Goal: Transaction & Acquisition: Purchase product/service

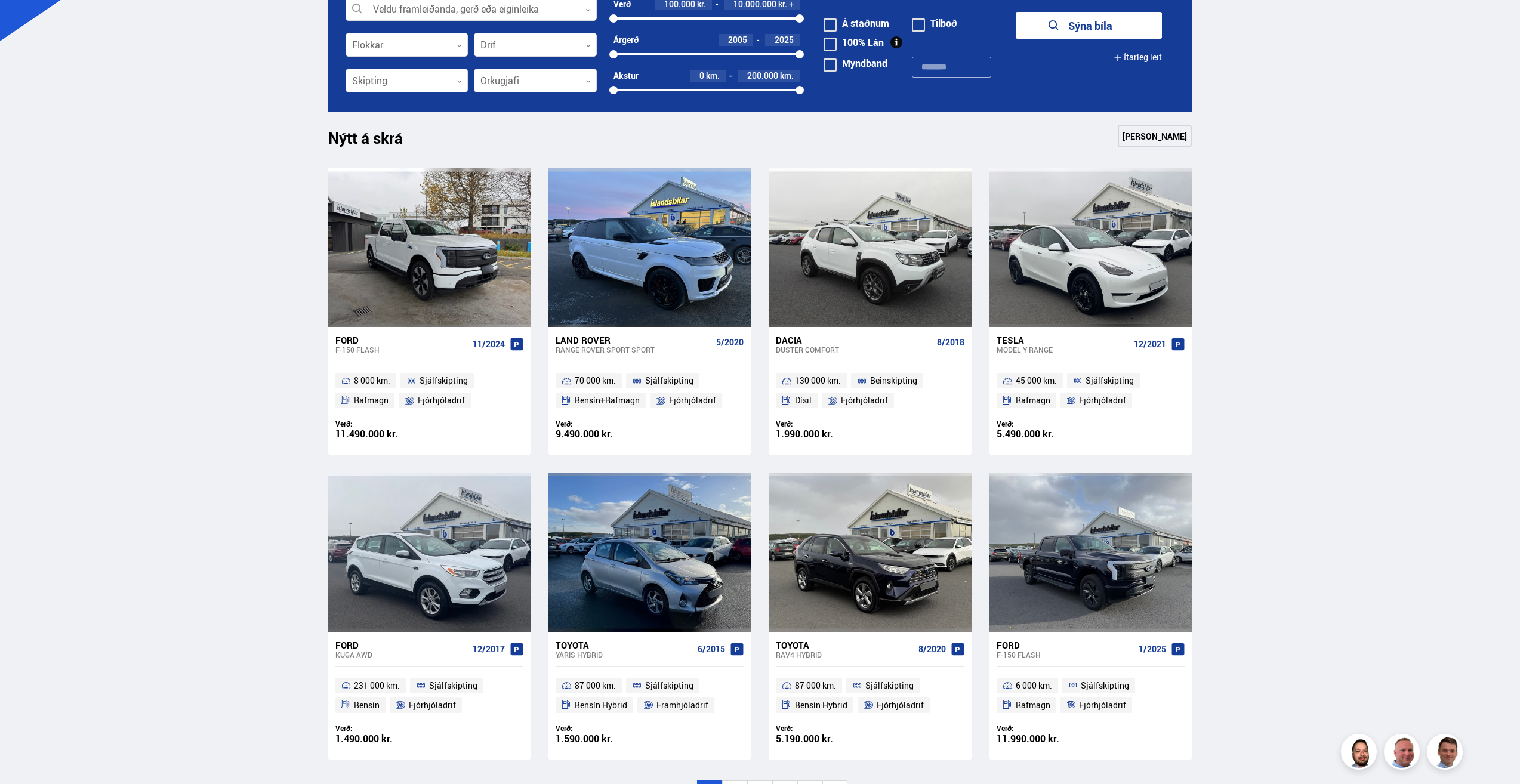
scroll to position [477, 0]
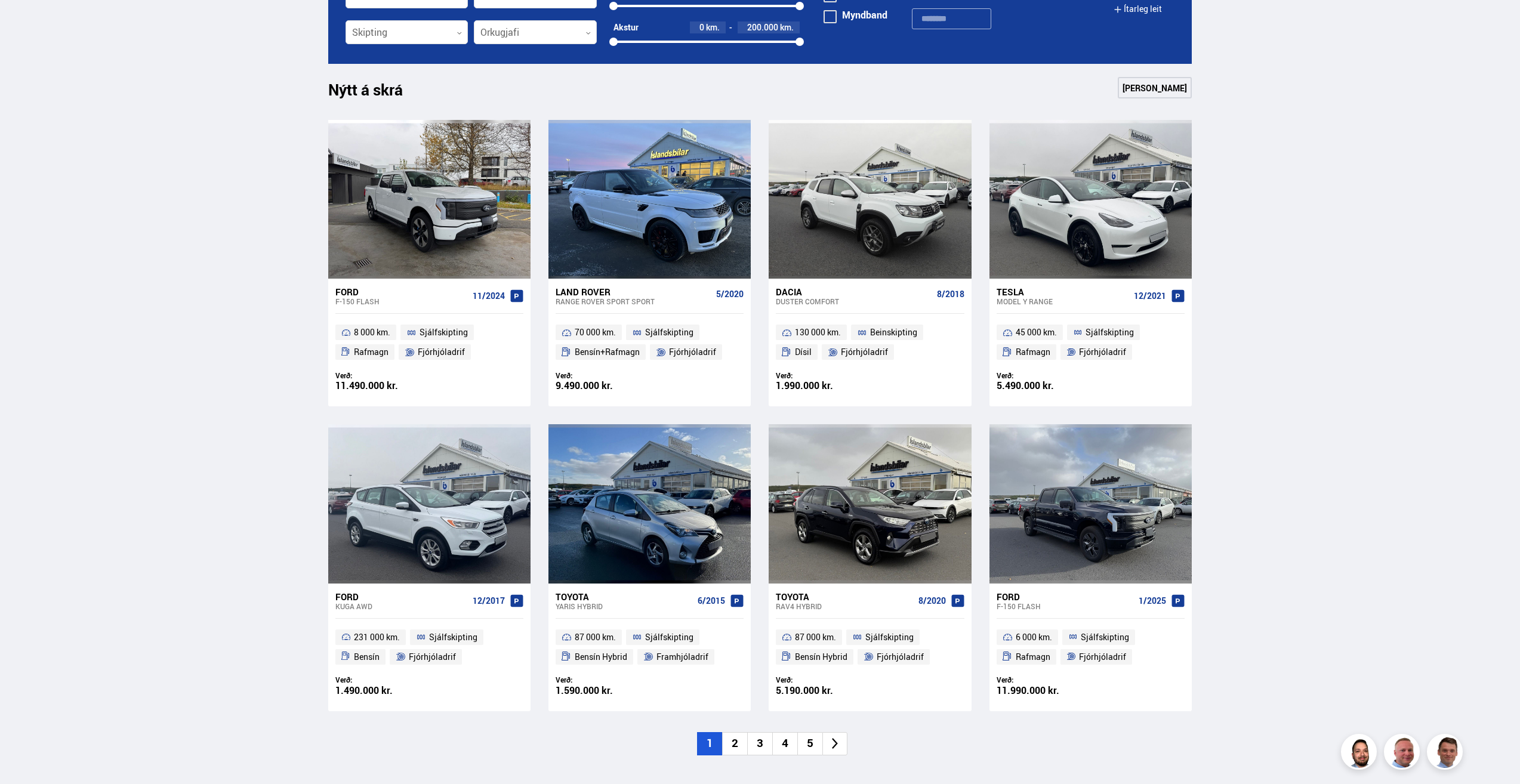
click at [738, 741] on li "2" at bounding box center [734, 743] width 25 height 24
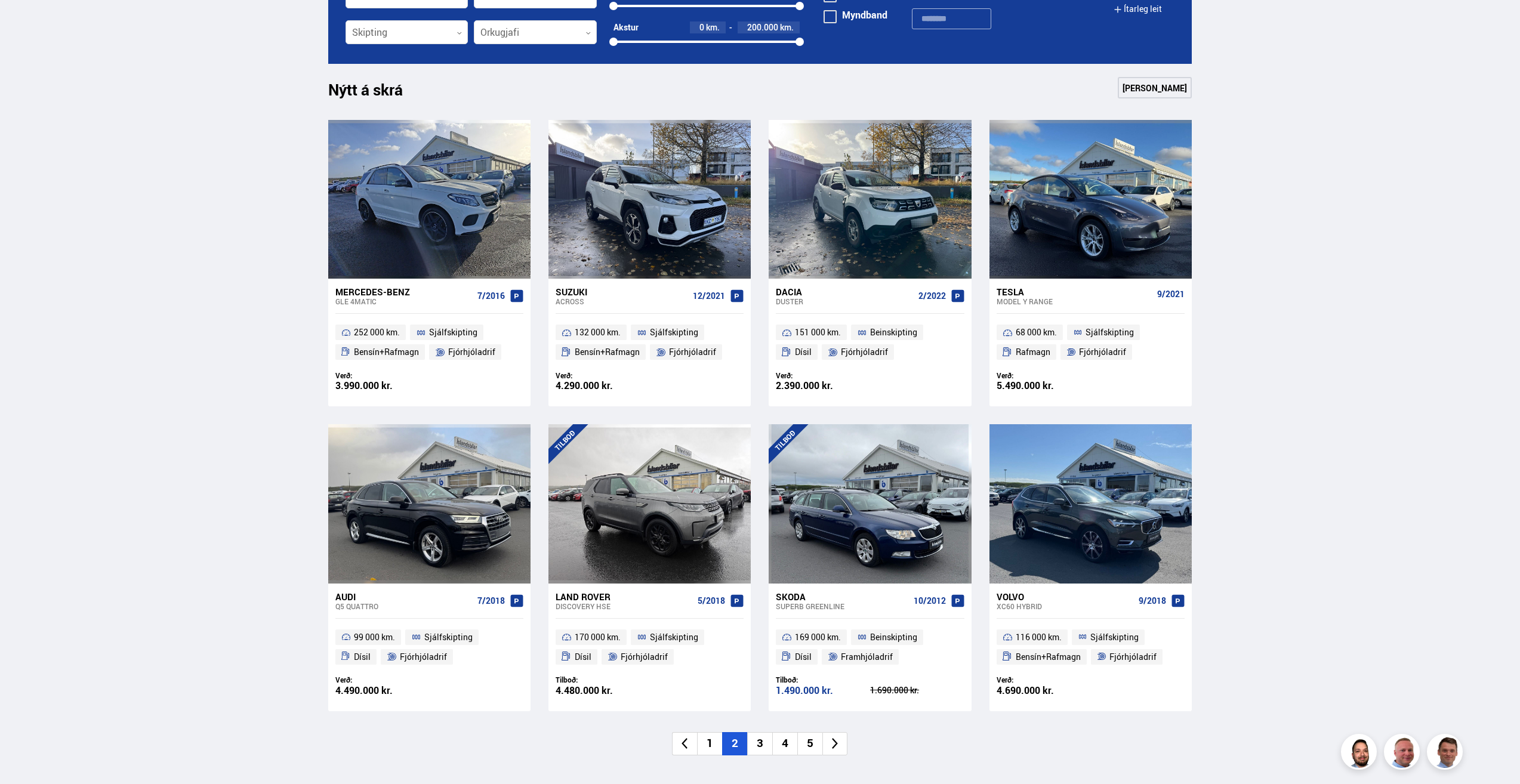
click at [760, 743] on li "3" at bounding box center [759, 743] width 25 height 24
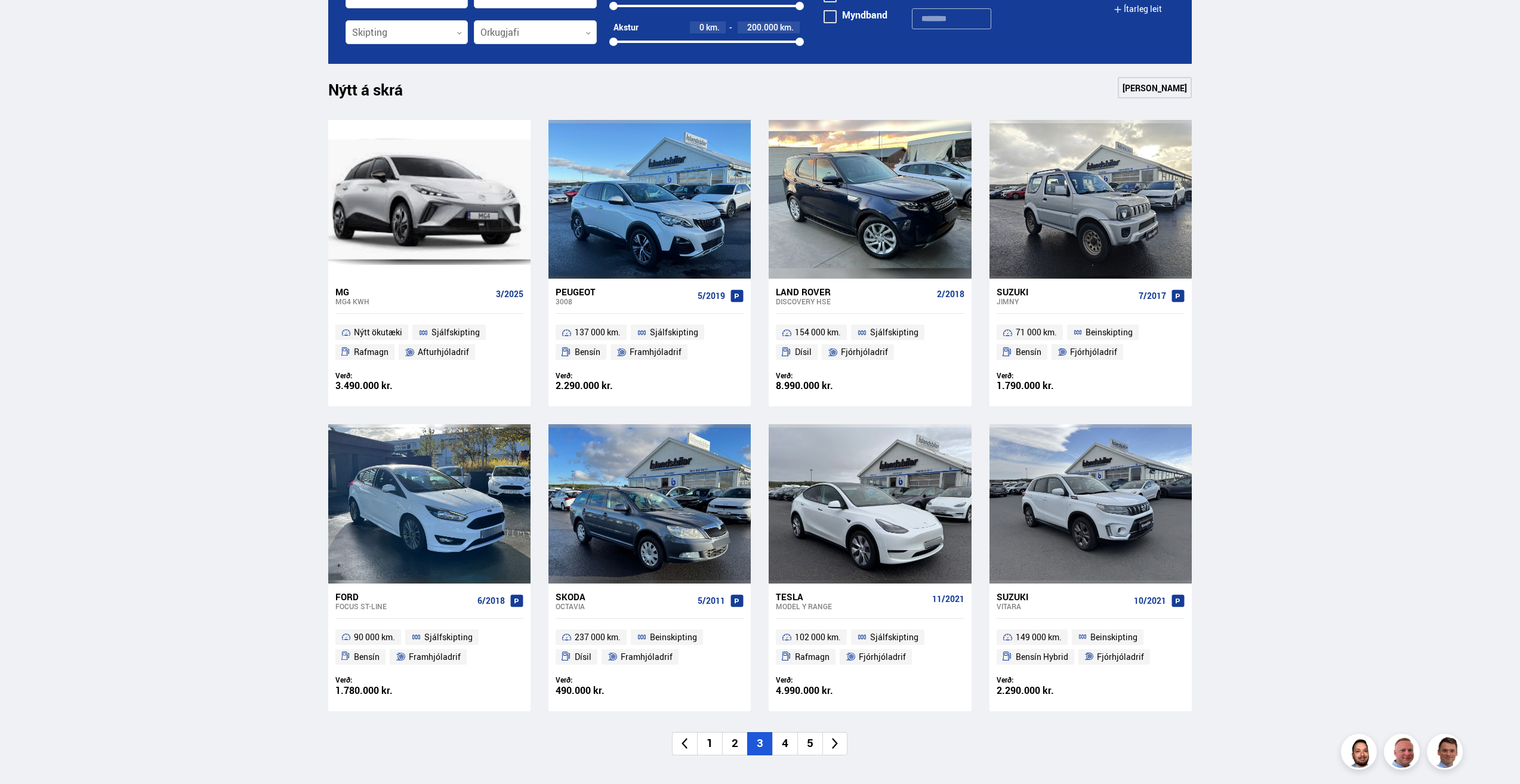
click at [782, 743] on li "4" at bounding box center [784, 743] width 25 height 24
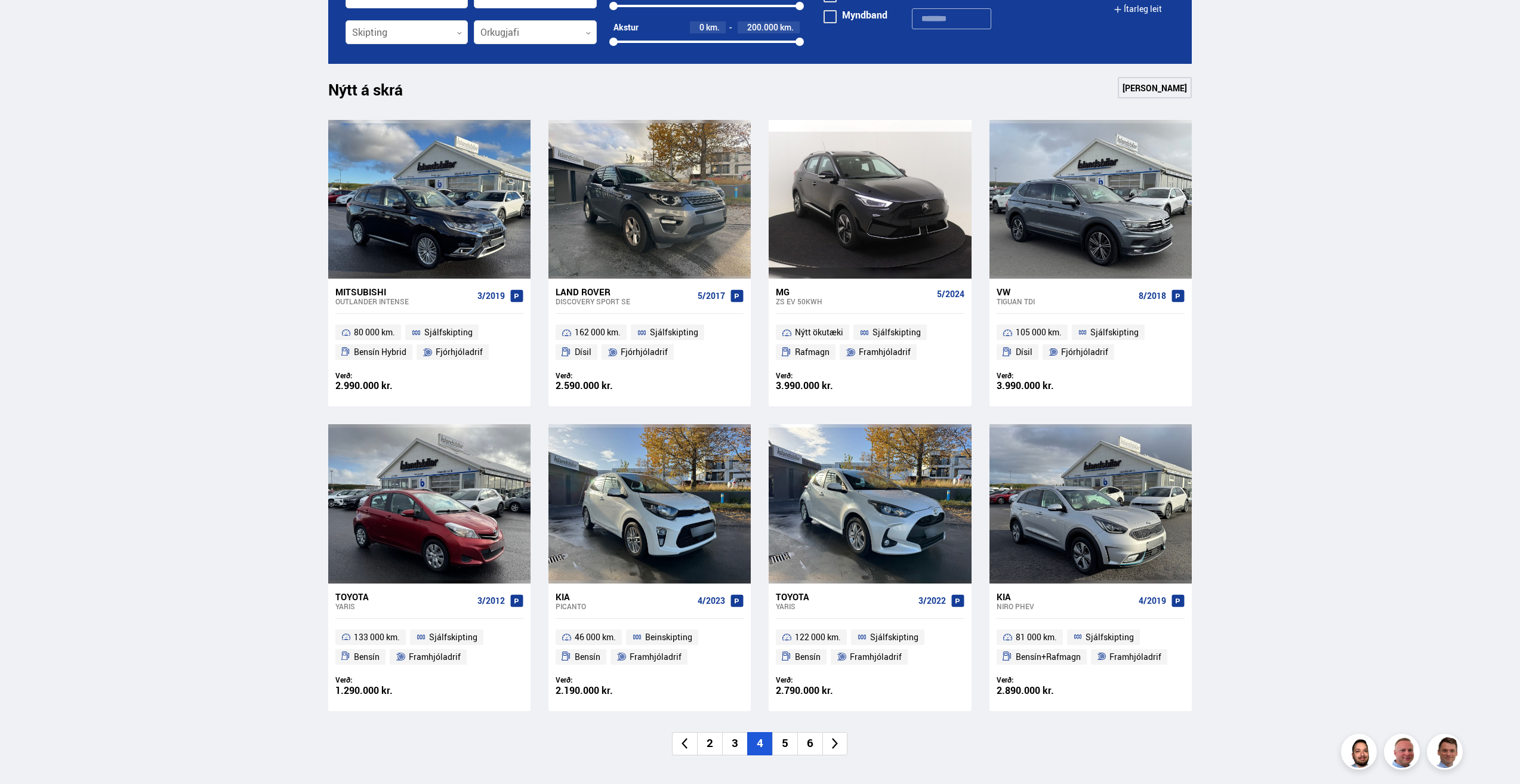
click at [784, 739] on li "5" at bounding box center [784, 743] width 25 height 24
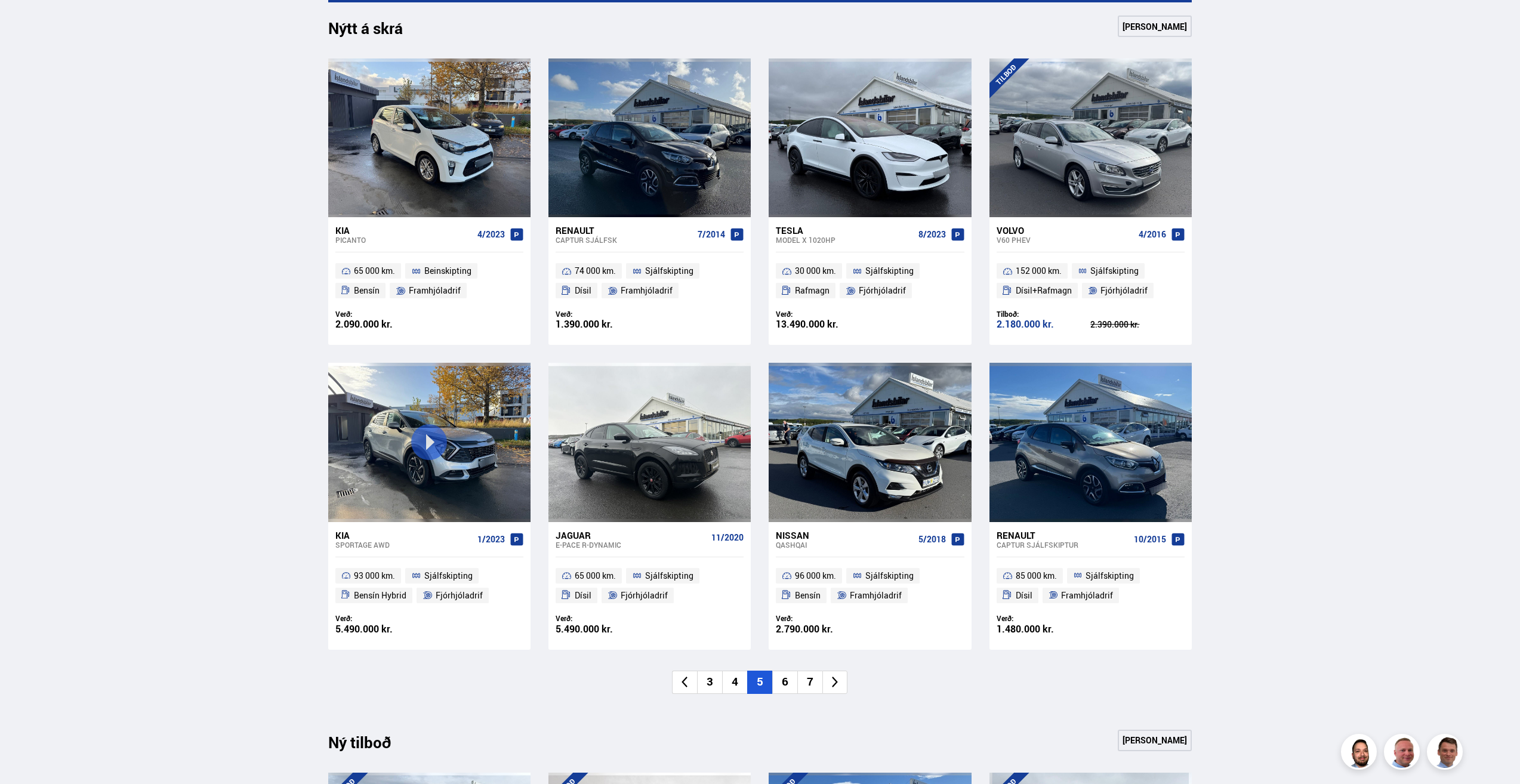
scroll to position [597, 0]
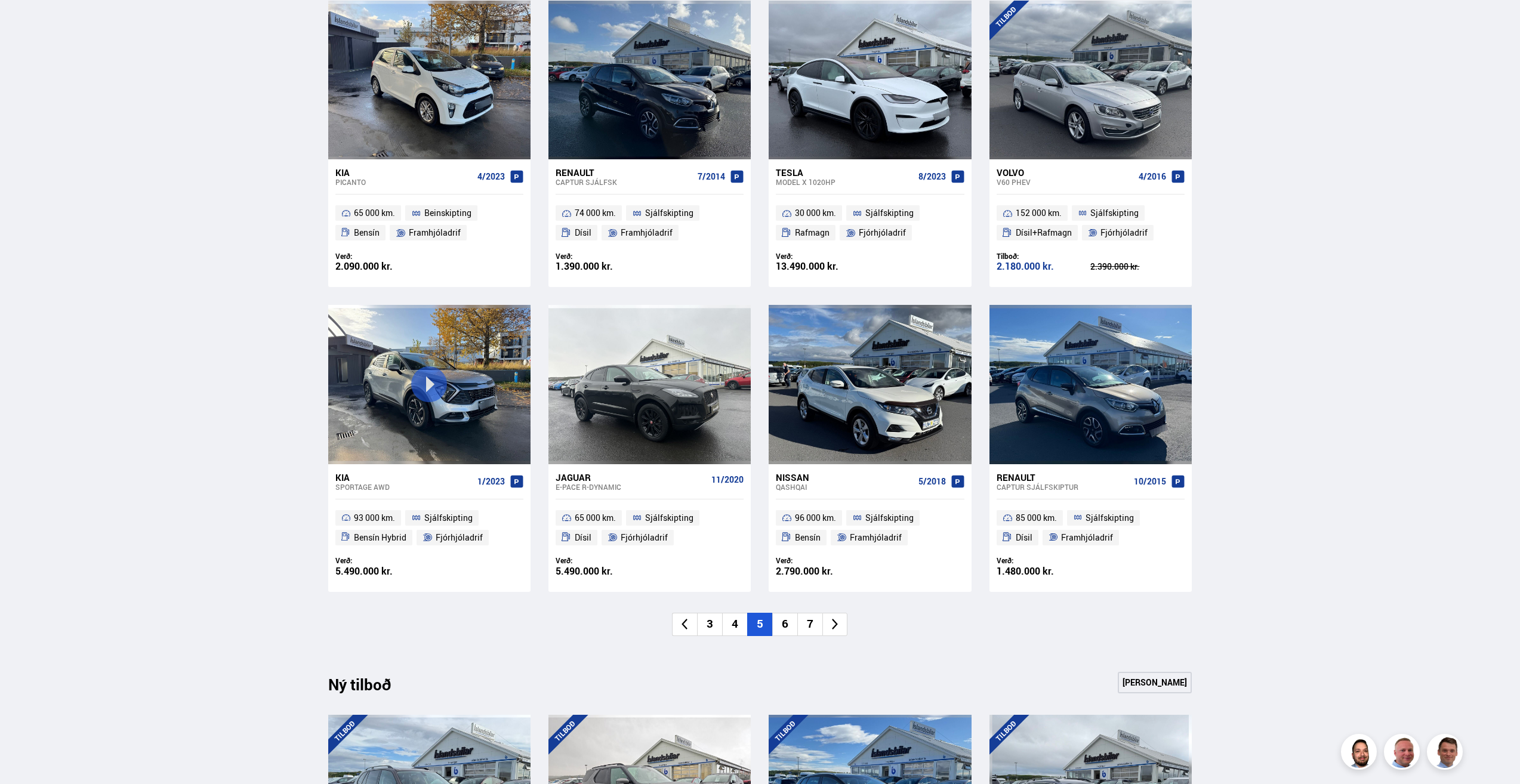
click at [786, 625] on li "6" at bounding box center [784, 624] width 25 height 24
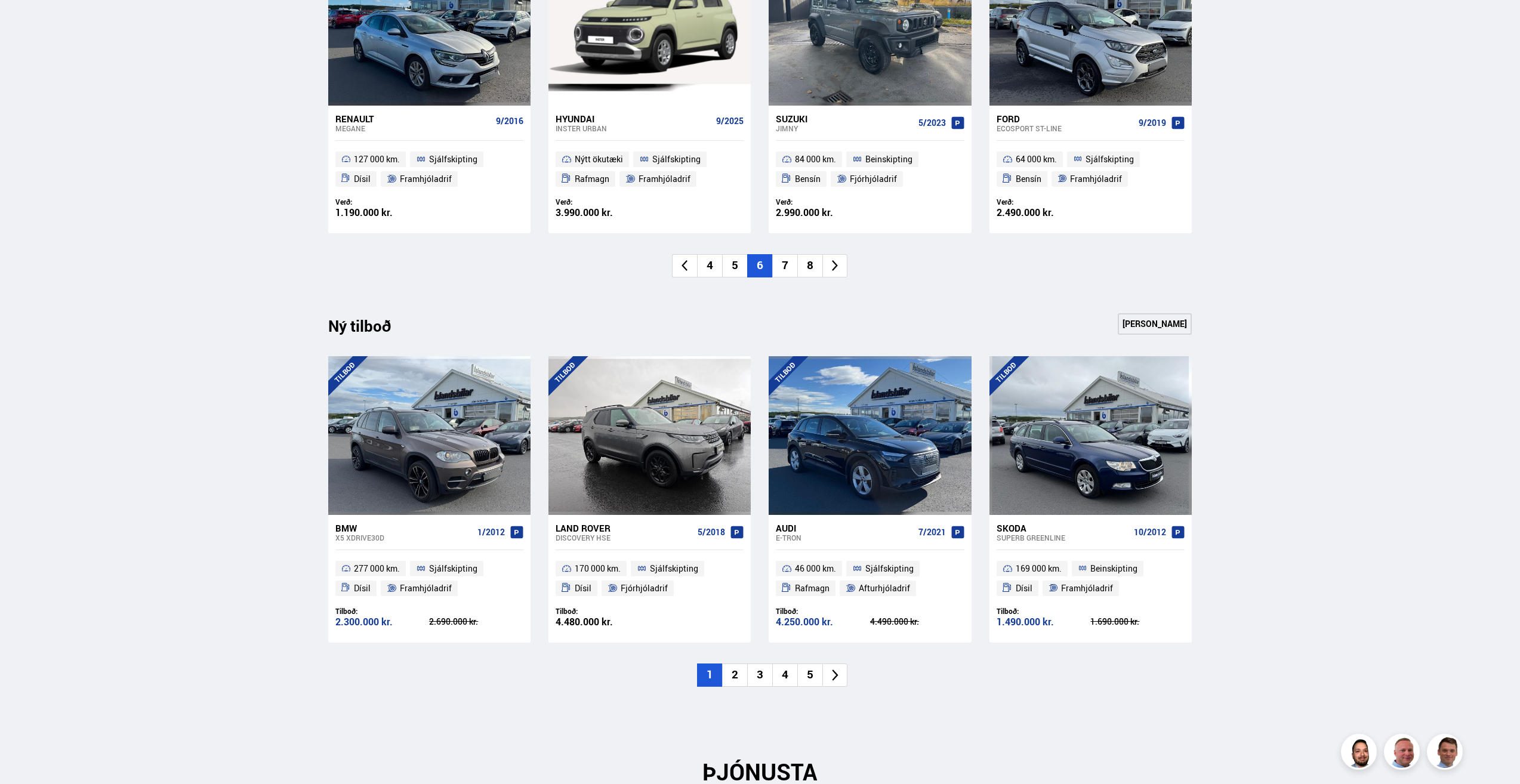
scroll to position [776, 0]
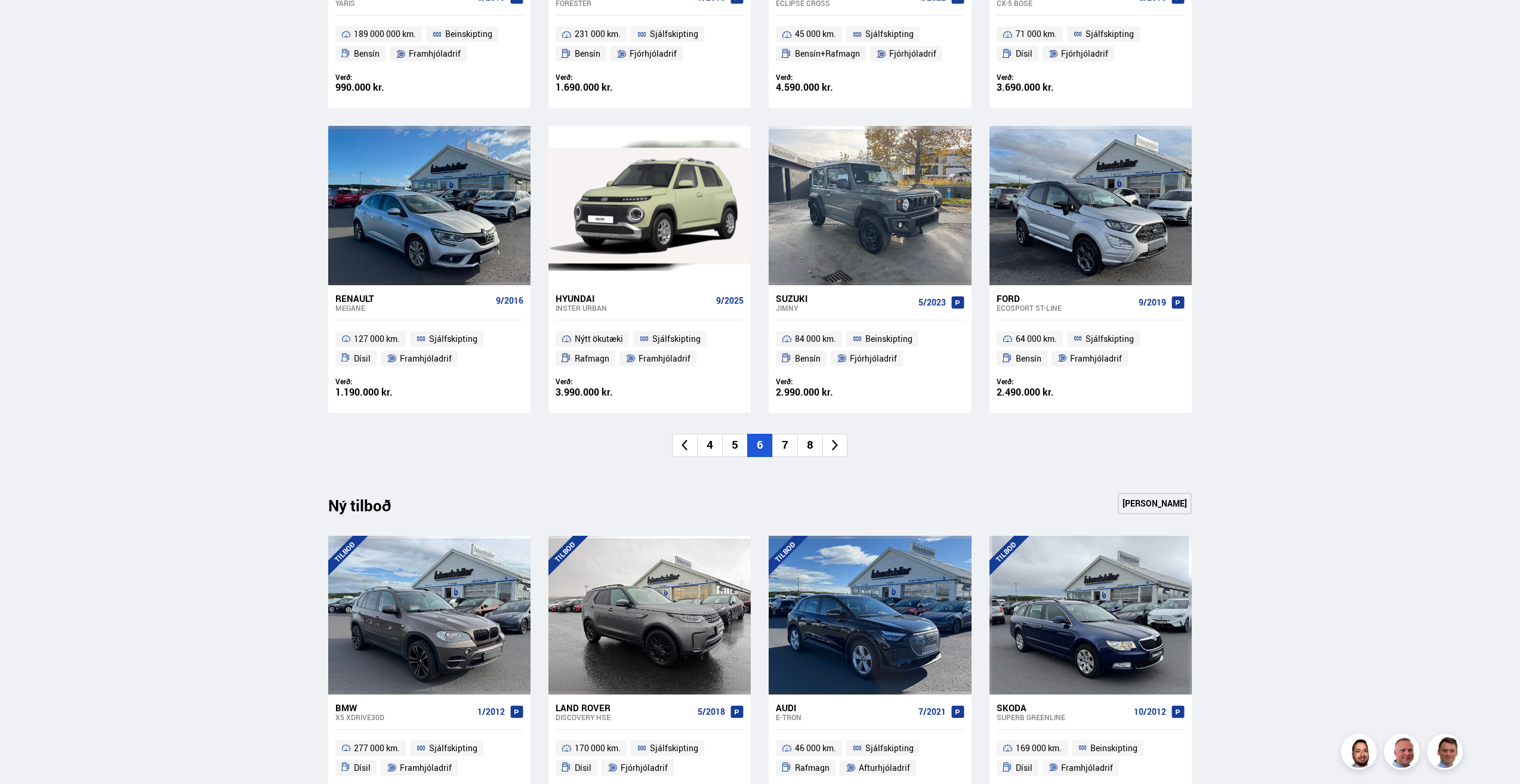
click at [784, 448] on li "7" at bounding box center [784, 445] width 25 height 24
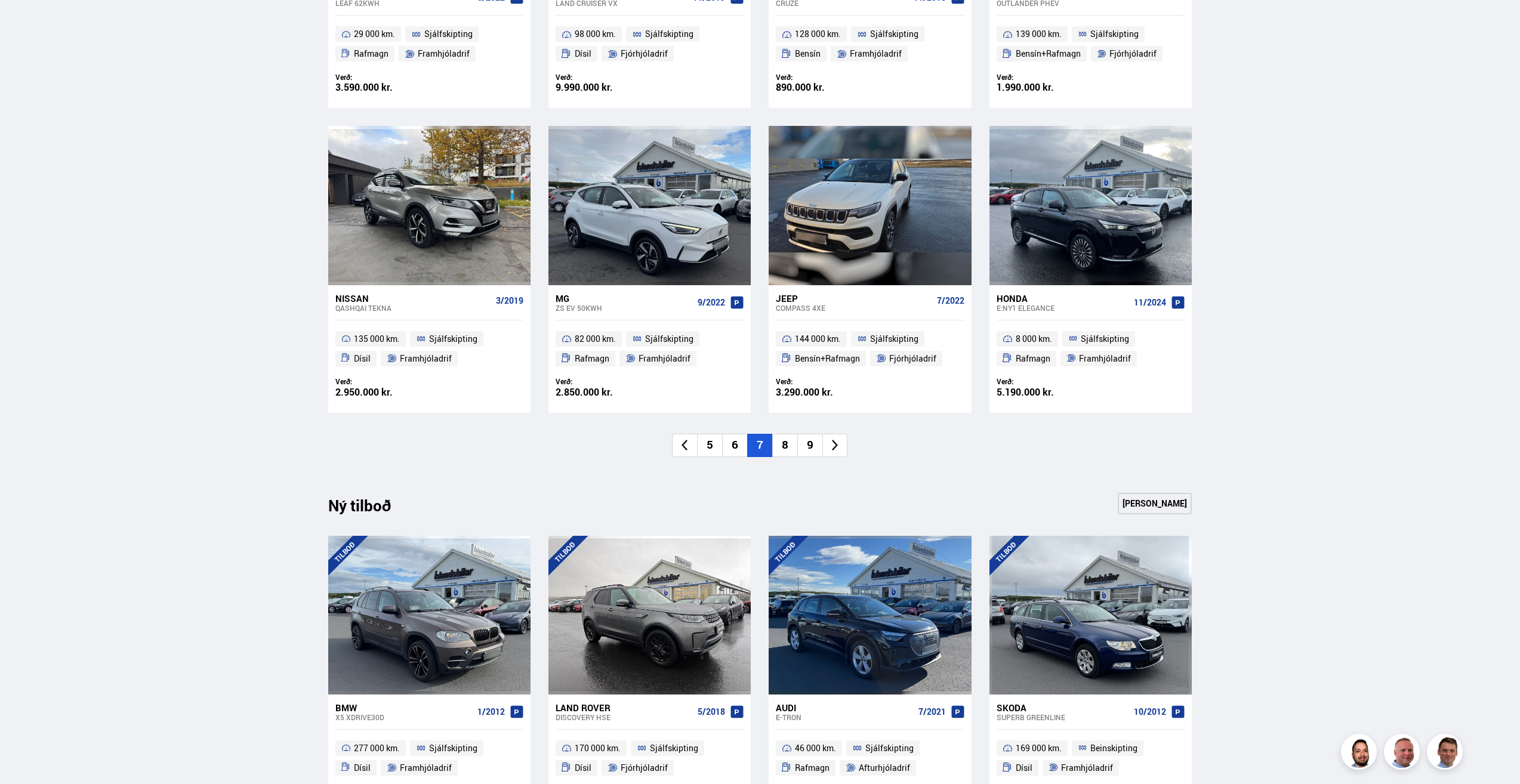
click at [685, 441] on icon at bounding box center [685, 446] width 14 height 14
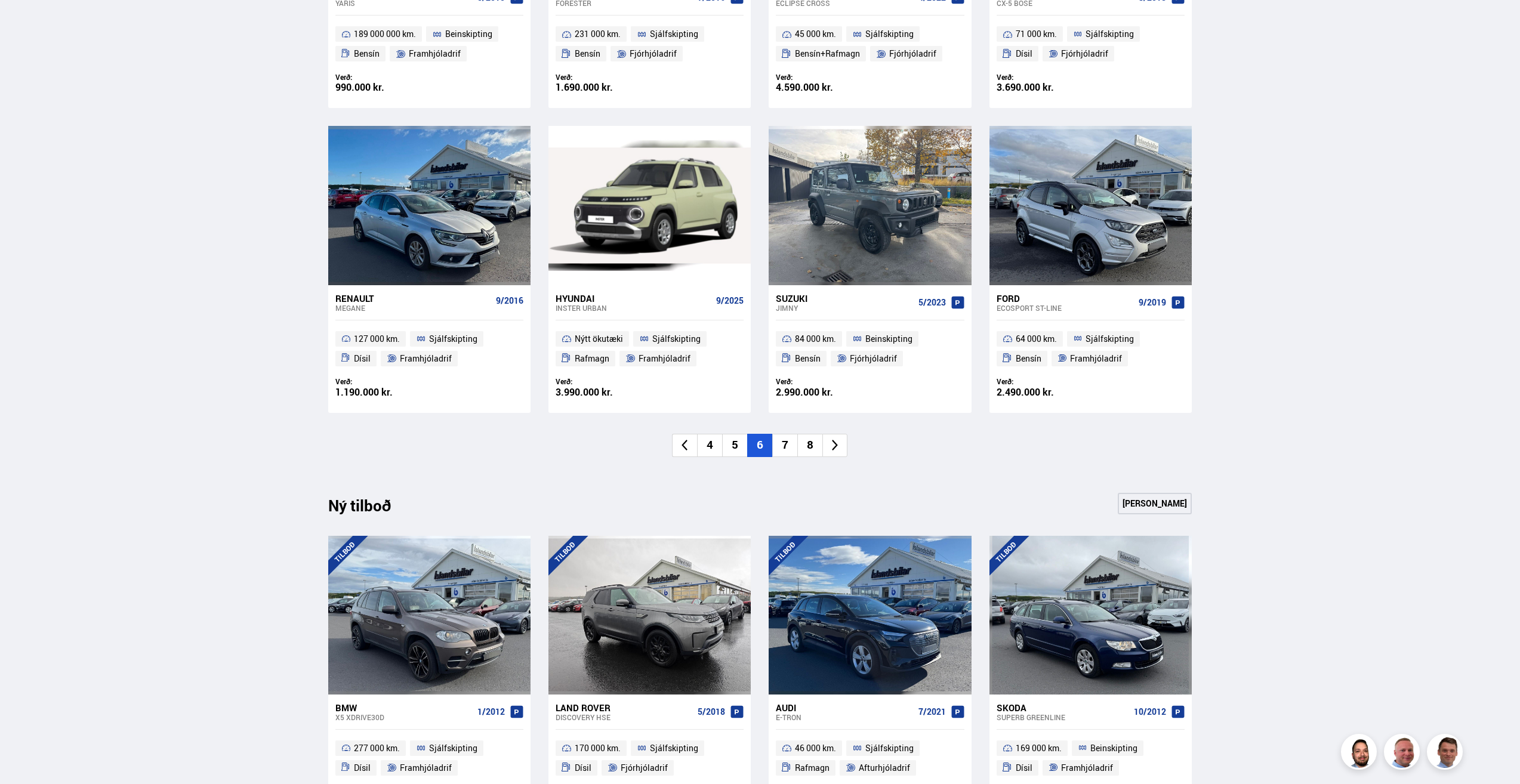
click at [785, 446] on li "7" at bounding box center [784, 445] width 25 height 24
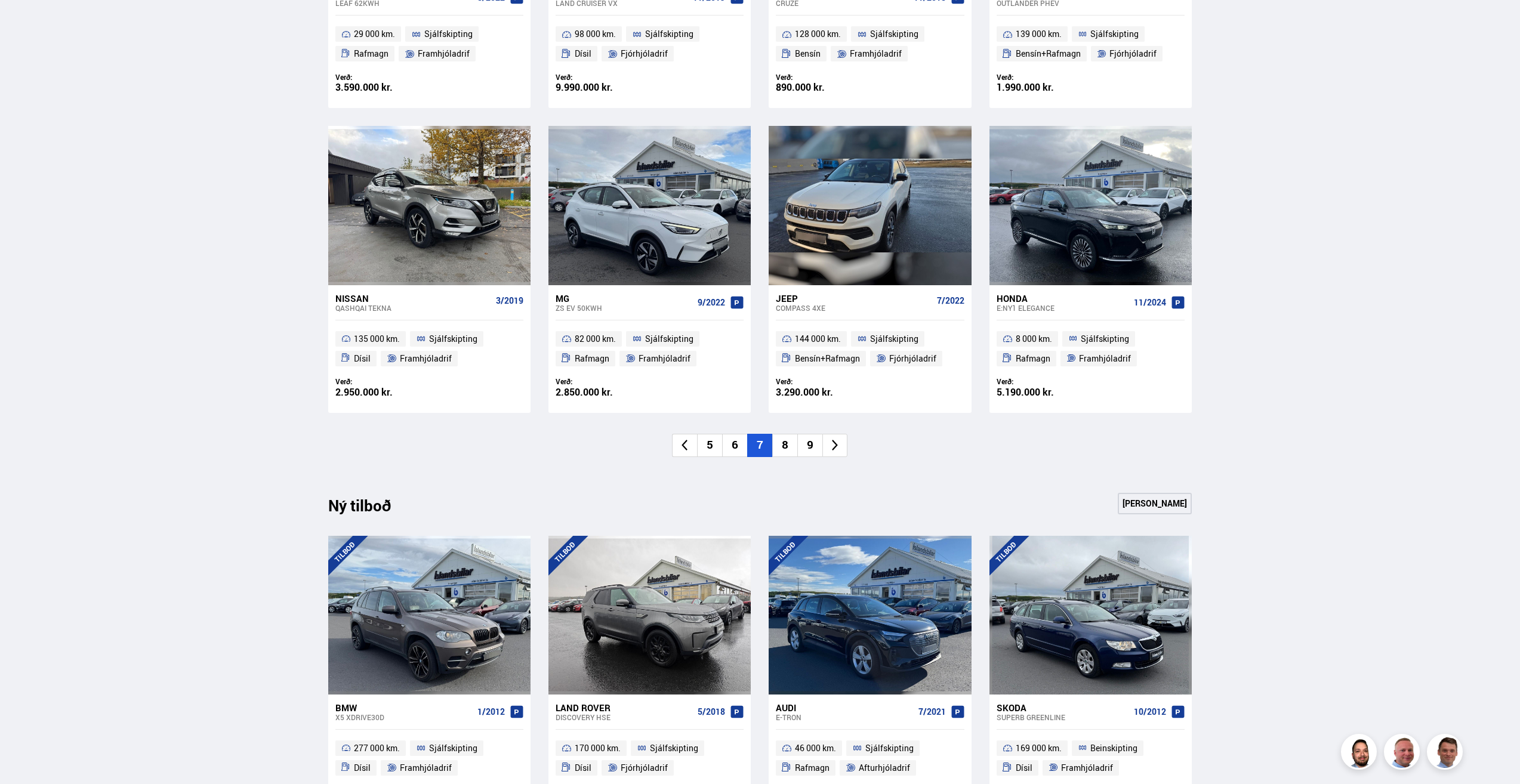
click at [785, 447] on li "8" at bounding box center [784, 445] width 25 height 24
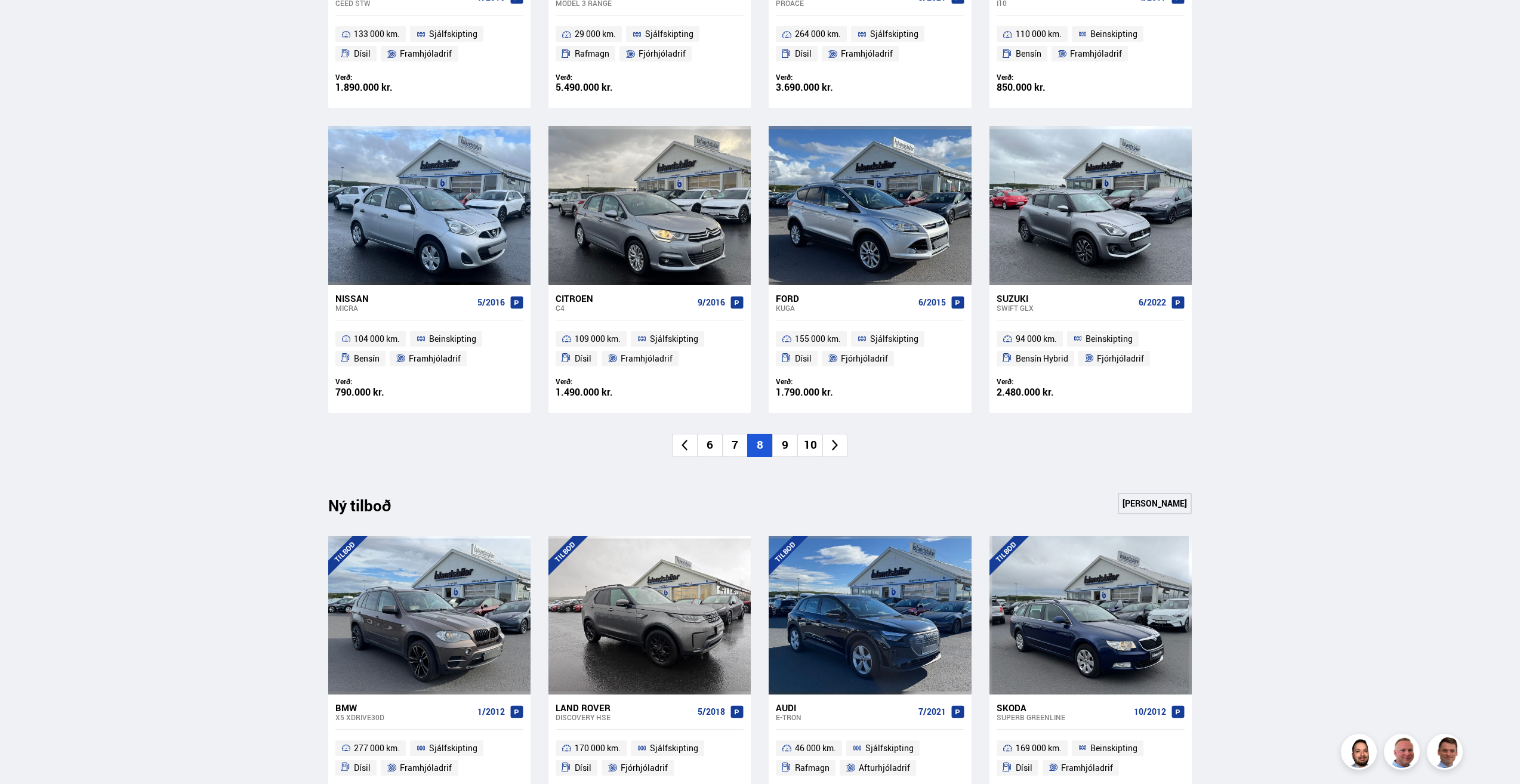
click at [787, 446] on li "9" at bounding box center [784, 445] width 25 height 24
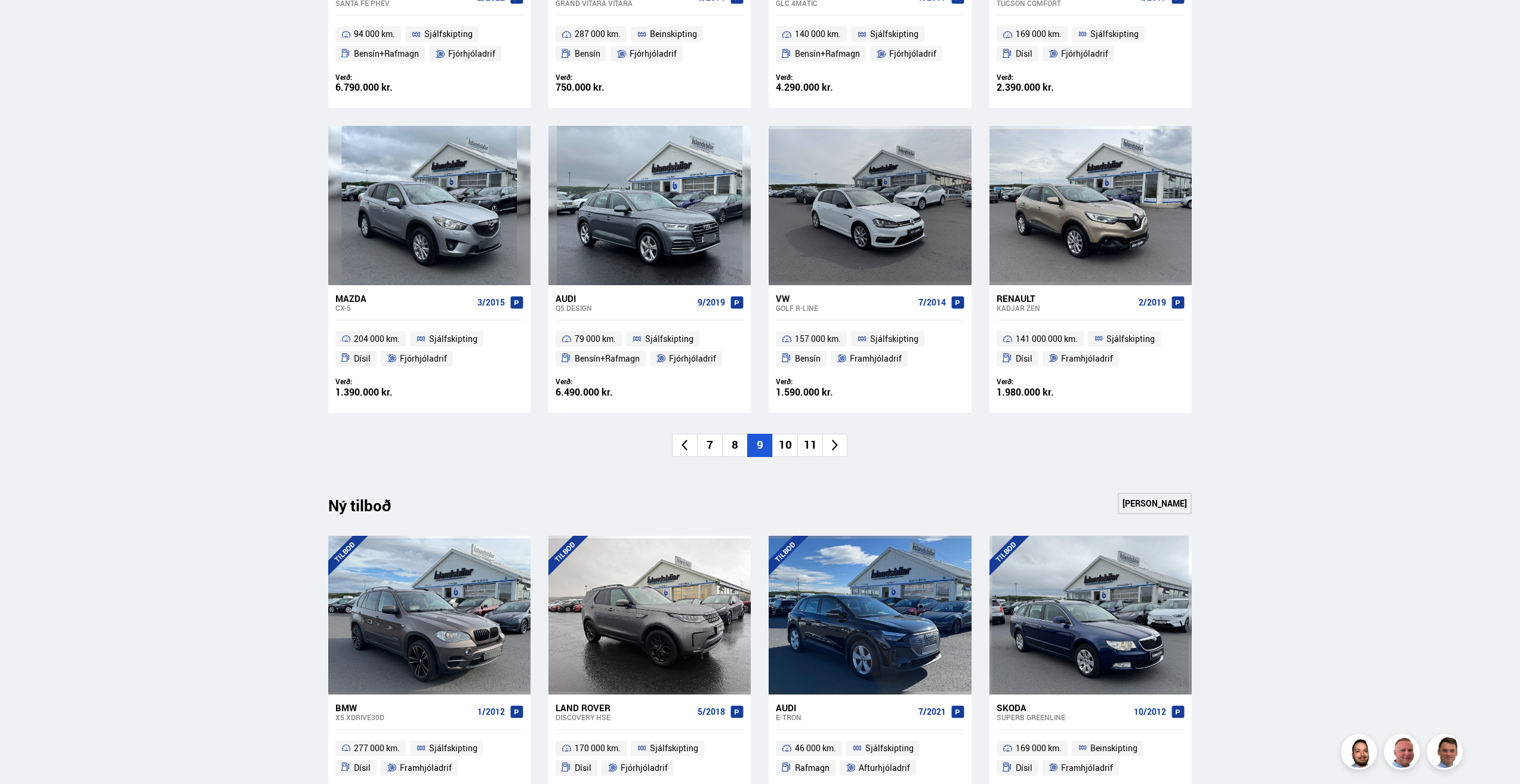
click at [784, 446] on li "10" at bounding box center [784, 445] width 25 height 24
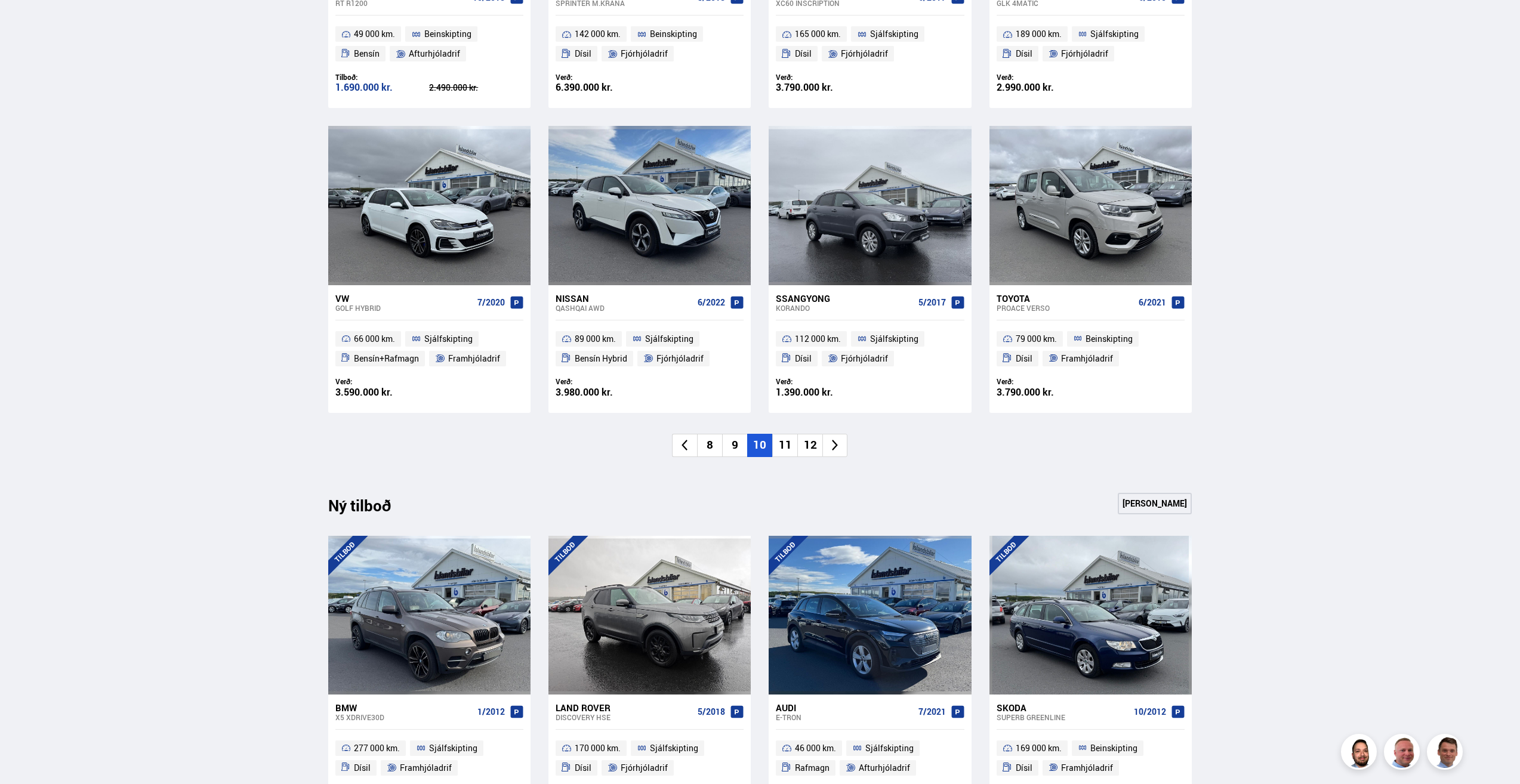
click at [787, 447] on li "11" at bounding box center [784, 445] width 25 height 24
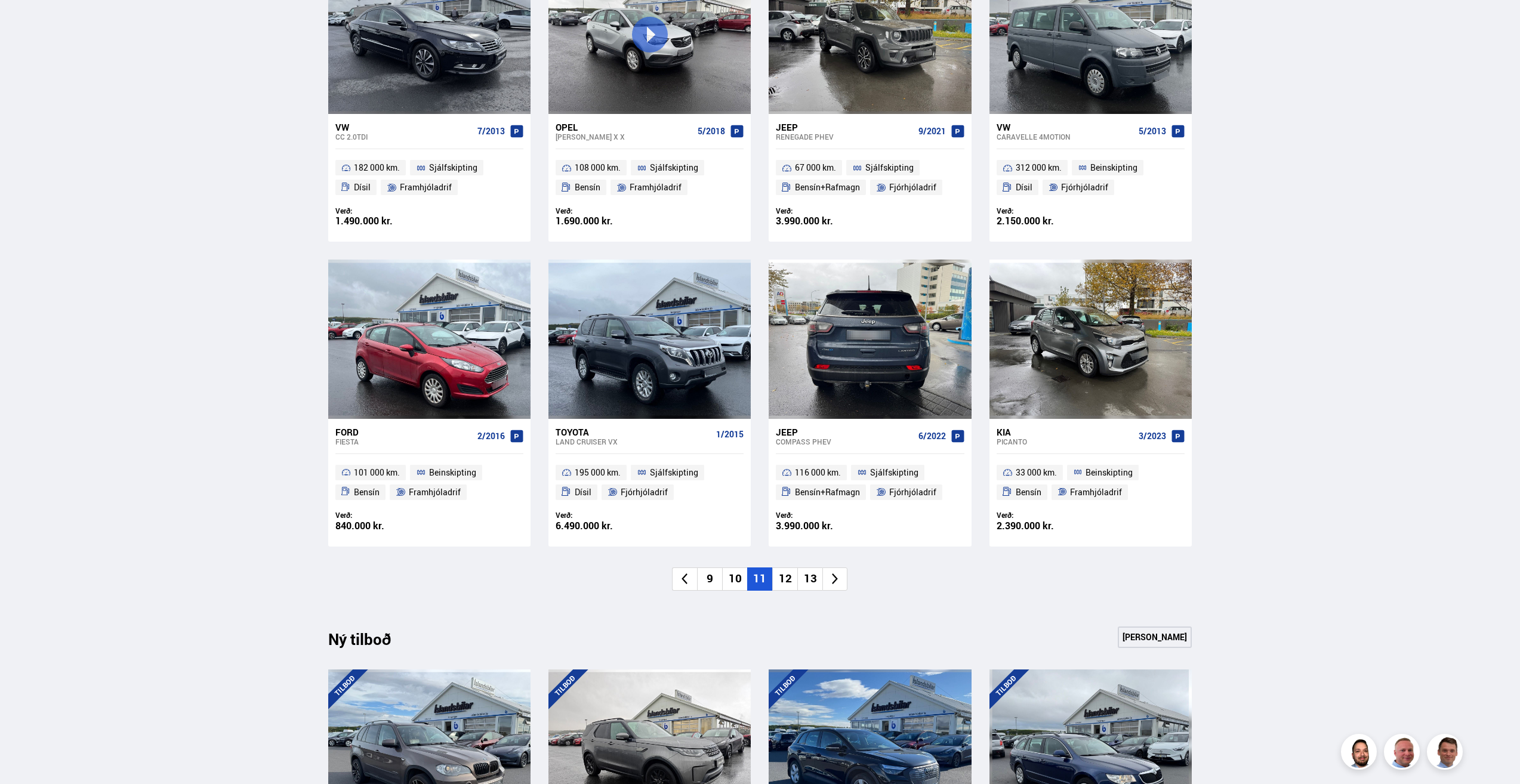
scroll to position [716, 0]
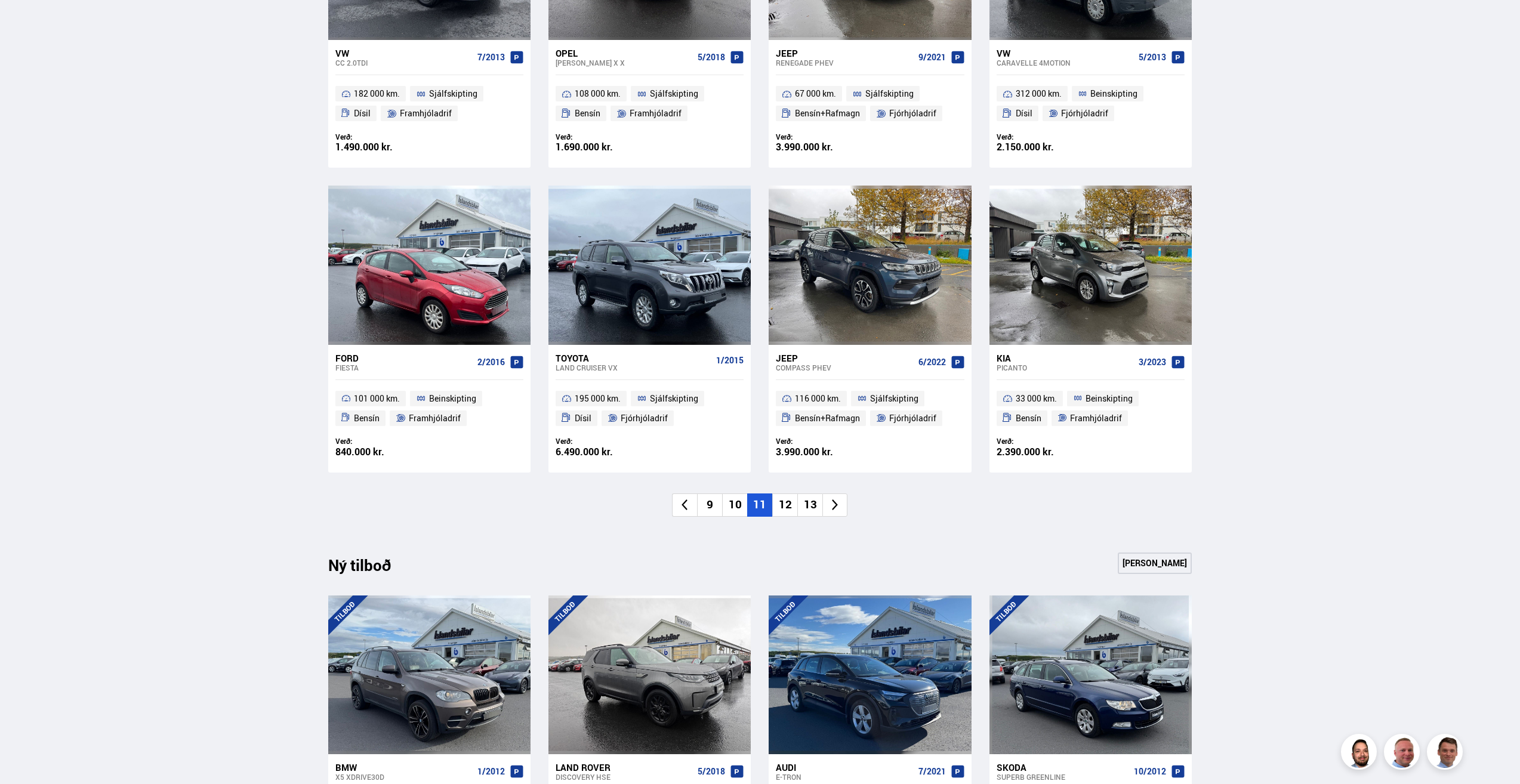
click at [786, 498] on li "12" at bounding box center [784, 505] width 25 height 24
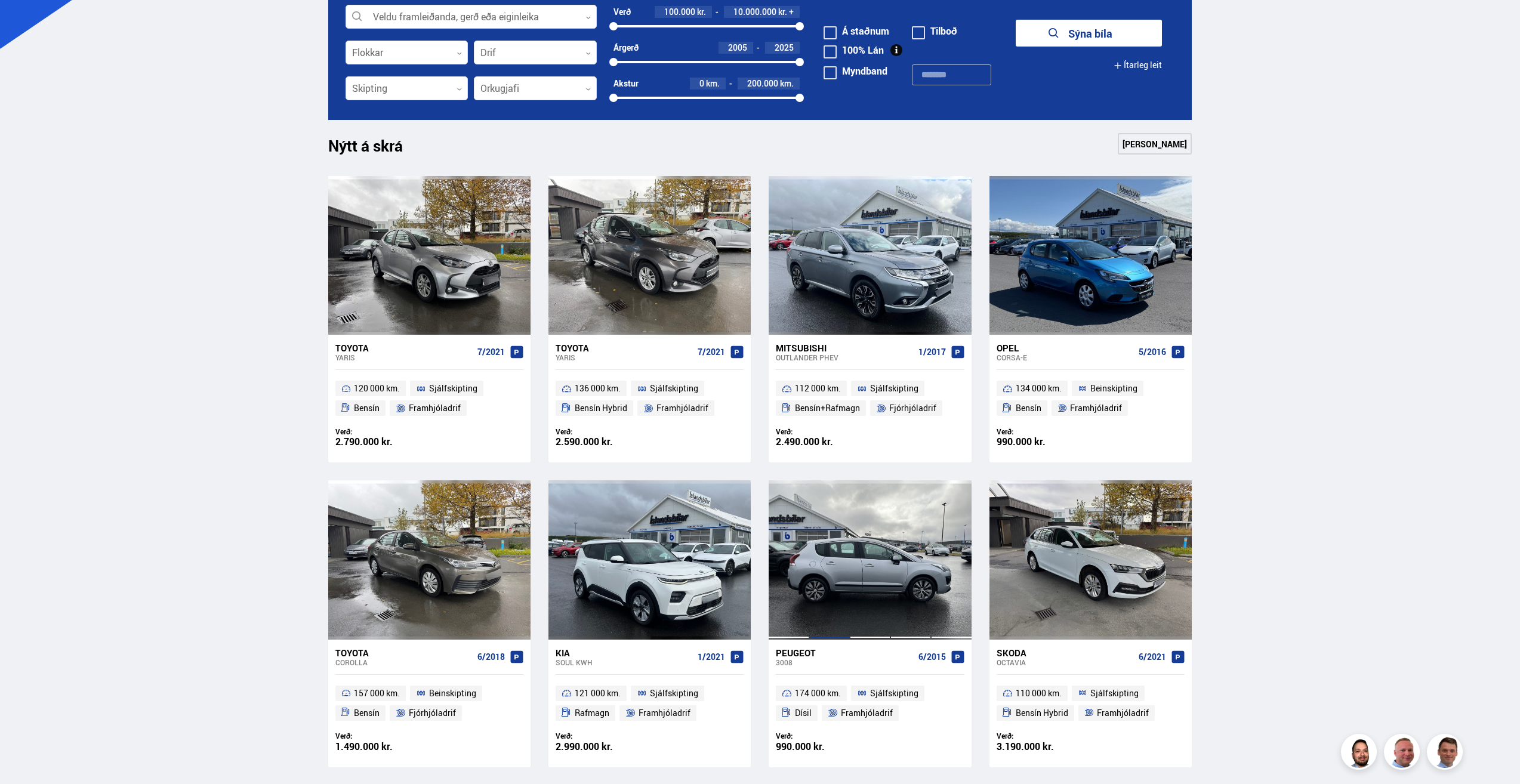
scroll to position [417, 0]
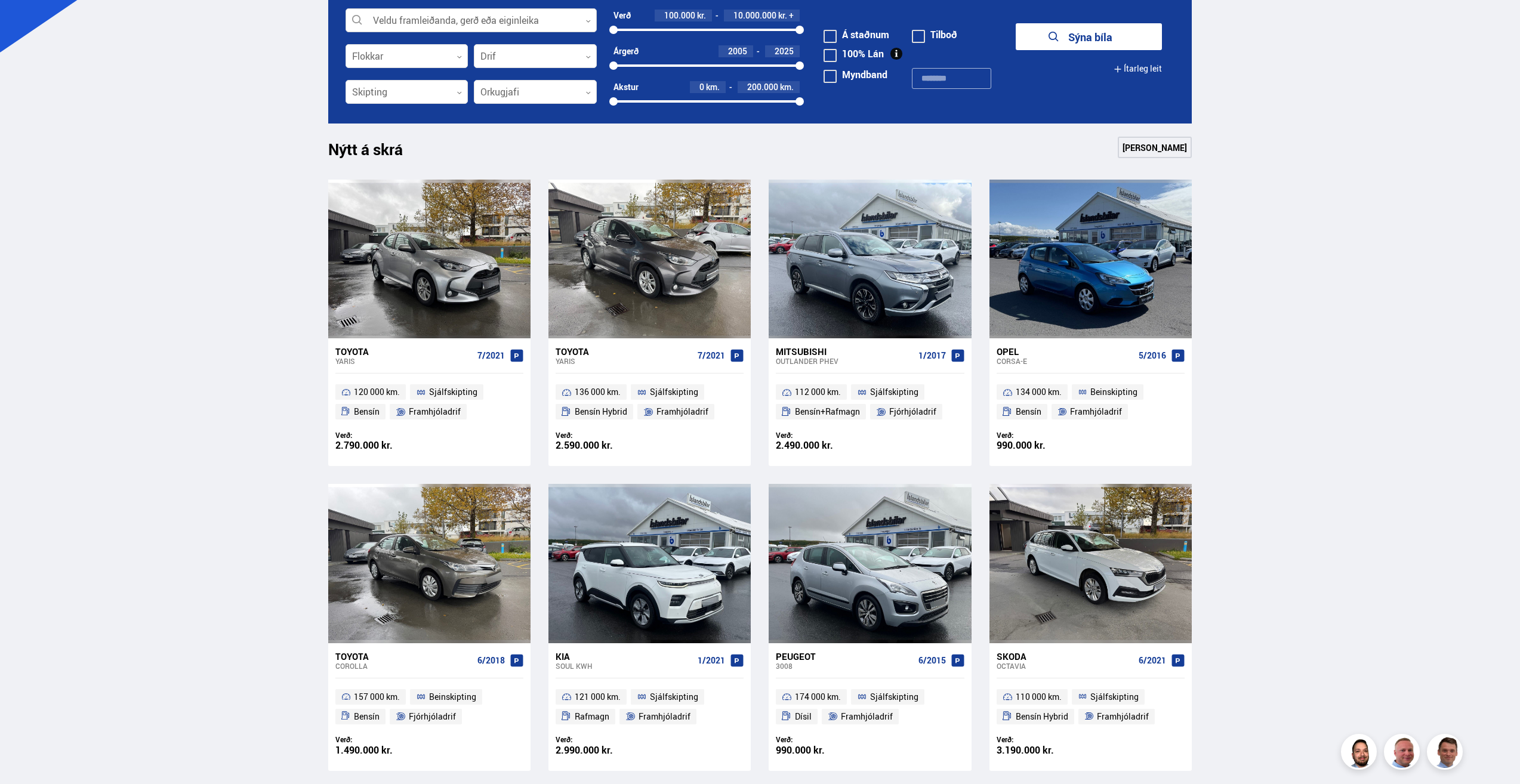
click at [558, 17] on div at bounding box center [471, 20] width 251 height 24
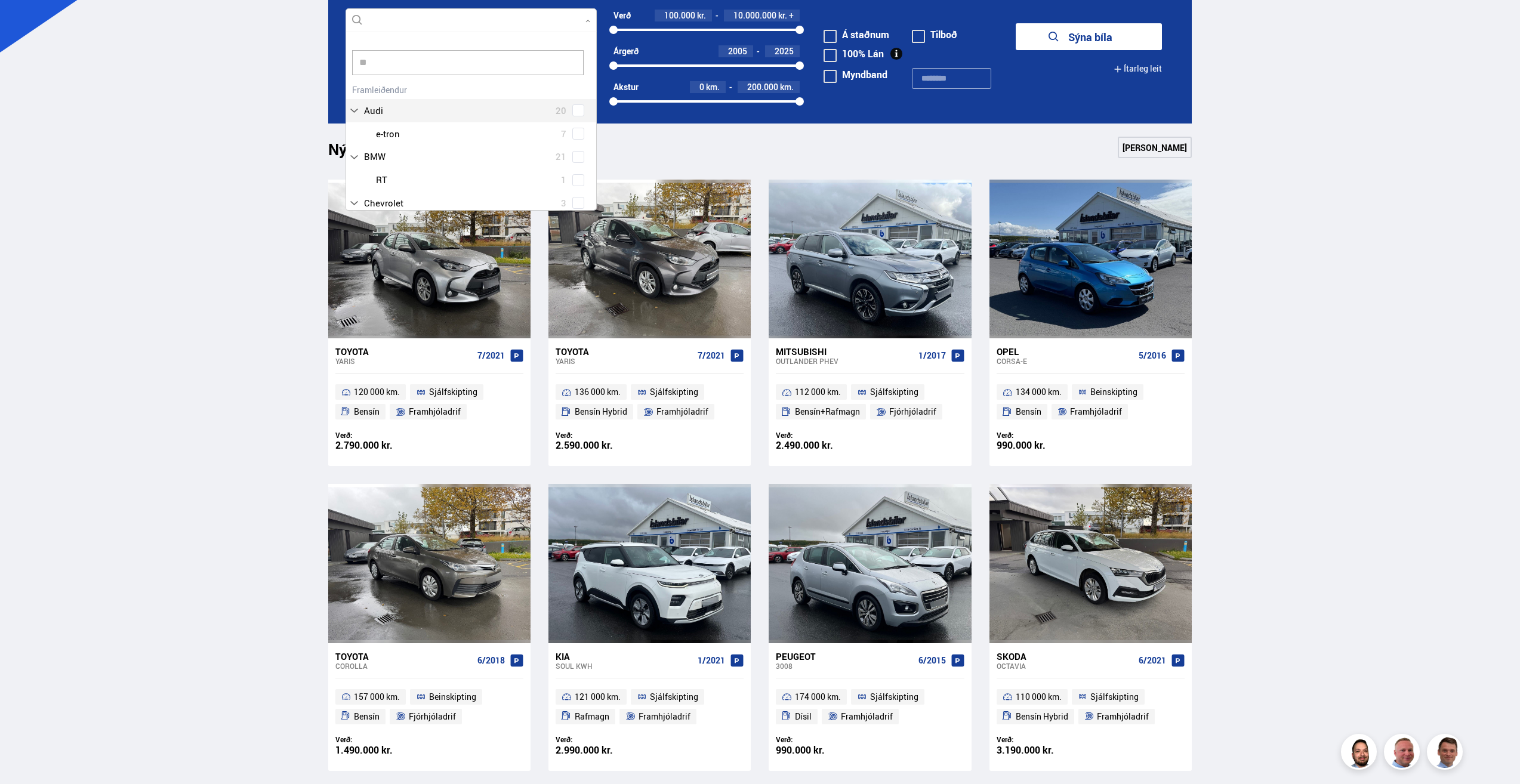
scroll to position [11, 0]
type input "***"
click at [388, 196] on div "Tesla 26 Tesla Model 3 13 Tesla Model S 1 Tesla Model X 5 Tesla Model Y 7" at bounding box center [471, 171] width 250 height 134
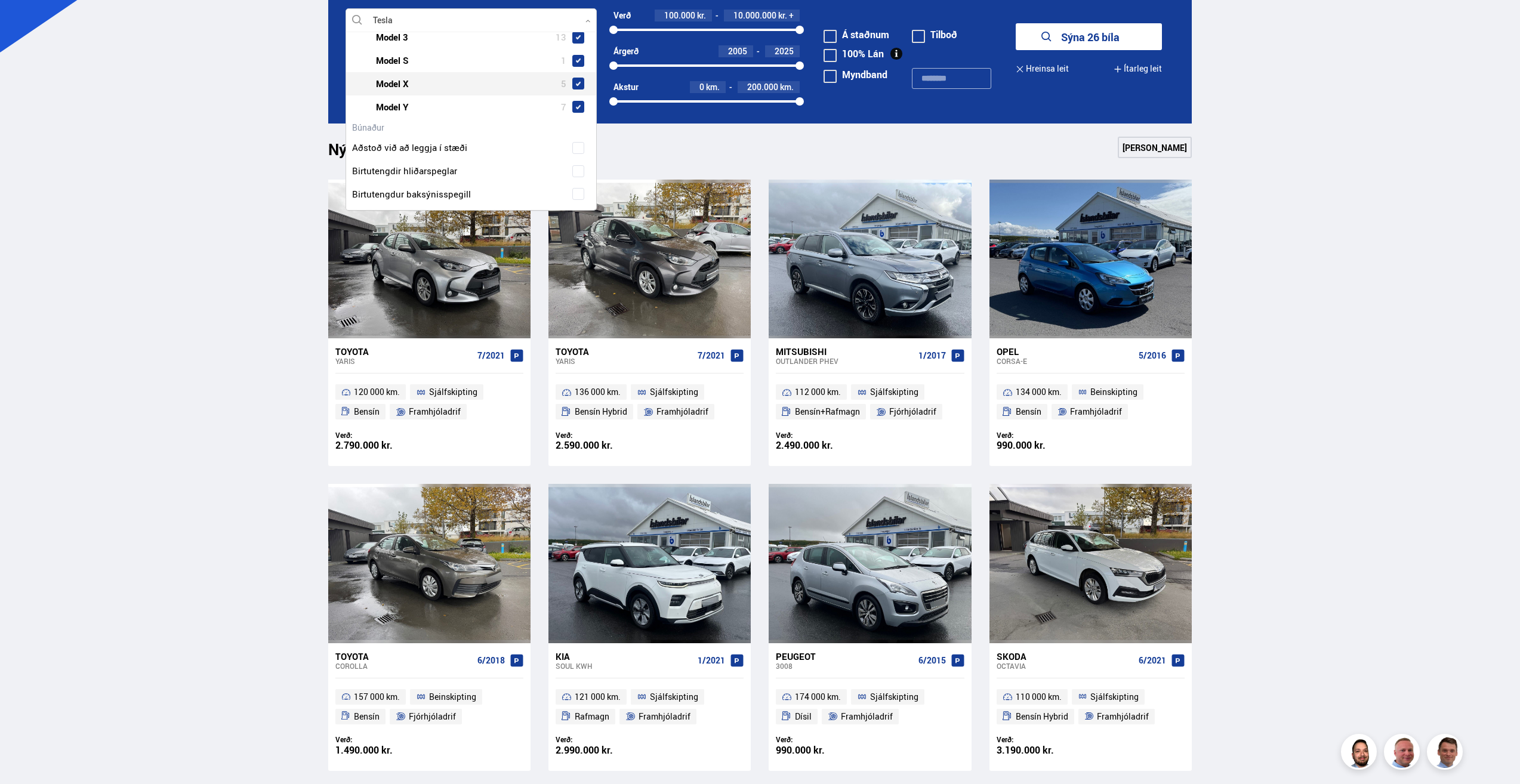
click at [575, 80] on span at bounding box center [578, 83] width 12 height 12
click at [573, 62] on span at bounding box center [578, 61] width 12 height 12
click at [577, 38] on span at bounding box center [578, 37] width 4 height 4
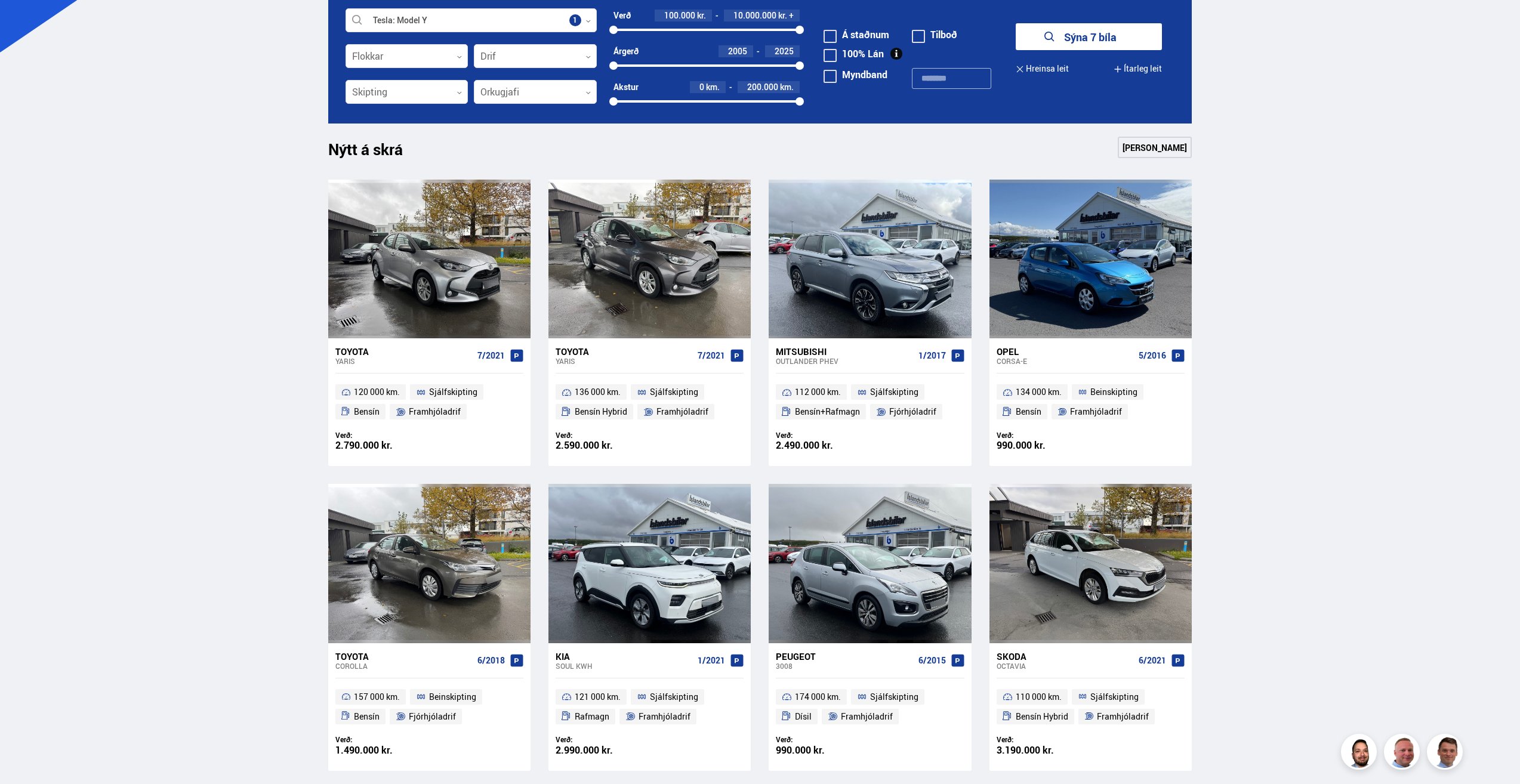
click at [1041, 40] on button "Sýna 7 bíla" at bounding box center [1088, 37] width 146 height 27
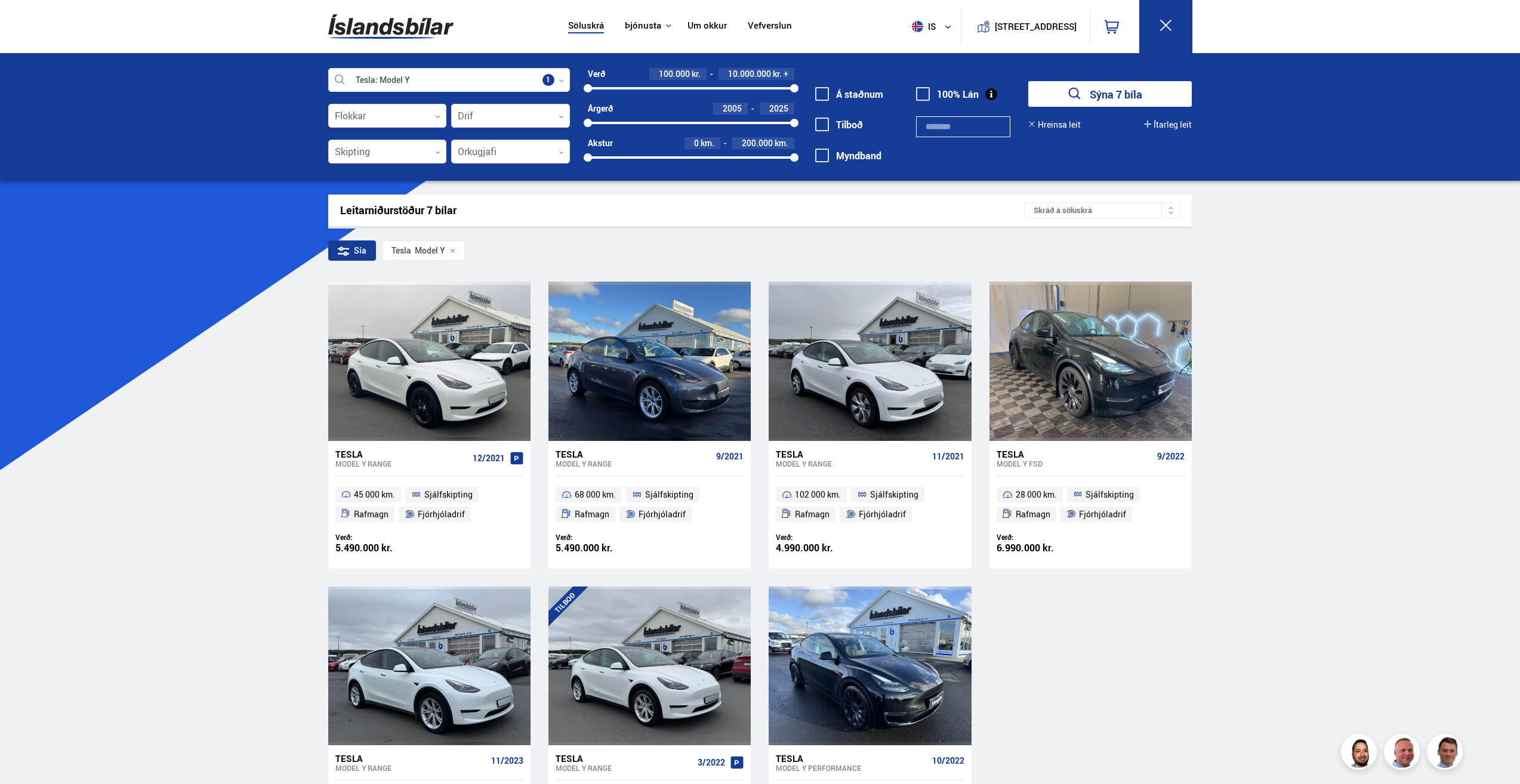
click at [385, 20] on img at bounding box center [391, 26] width 126 height 39
